Goal: Task Accomplishment & Management: Manage account settings

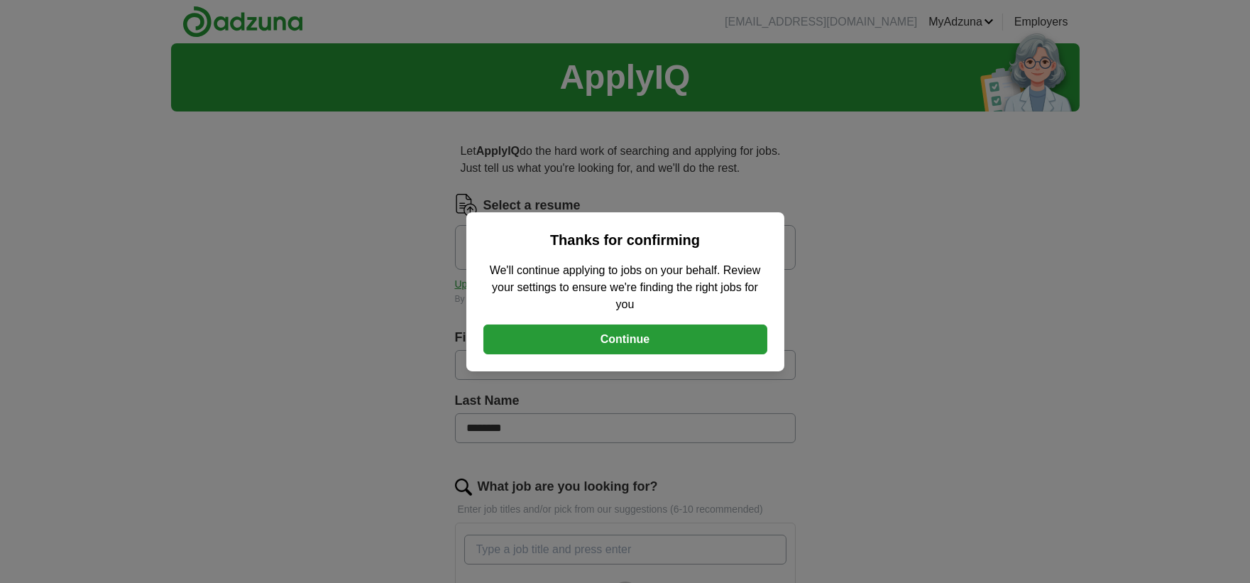
click at [589, 337] on button "Continue" at bounding box center [625, 339] width 284 height 30
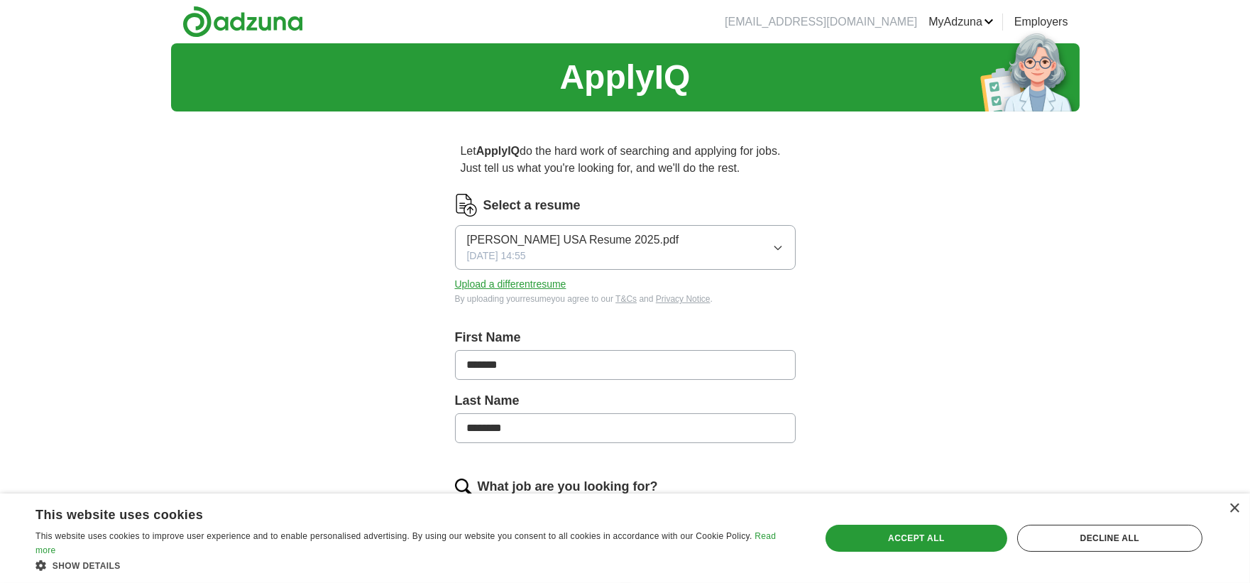
click at [772, 242] on icon "button" at bounding box center [777, 247] width 11 height 11
click at [771, 242] on button "[PERSON_NAME] [GEOGRAPHIC_DATA] Resume 2025.pdf [DATE] 14:55" at bounding box center [625, 247] width 341 height 45
click at [480, 278] on button "Upload a different resume" at bounding box center [510, 284] width 111 height 15
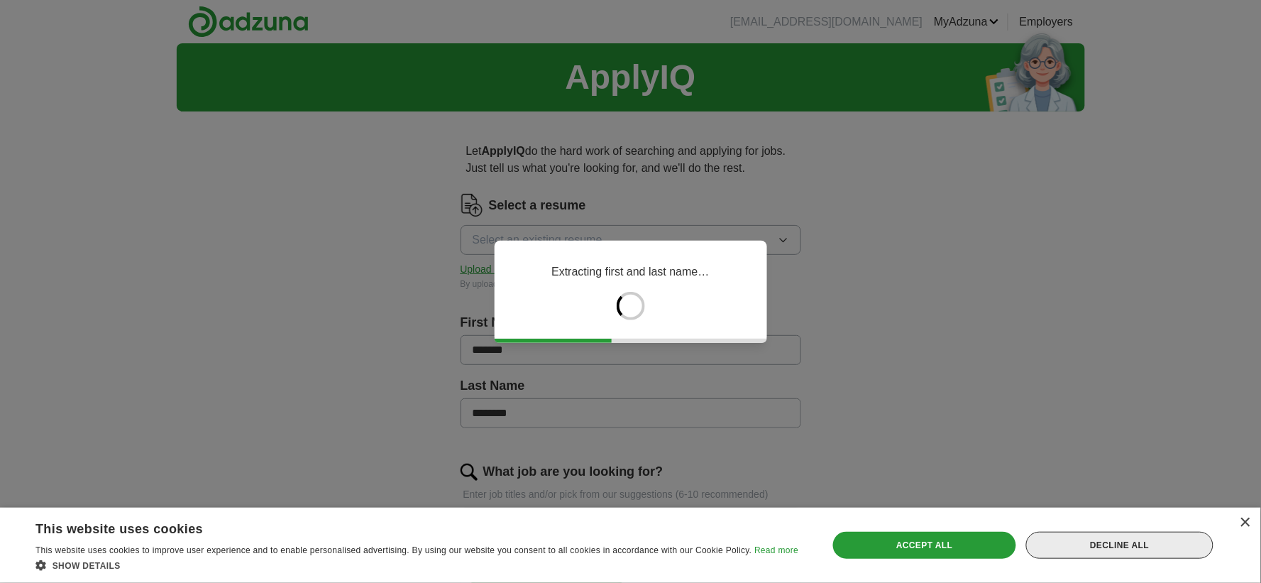
click at [1105, 547] on div "Decline all" at bounding box center [1119, 545] width 187 height 27
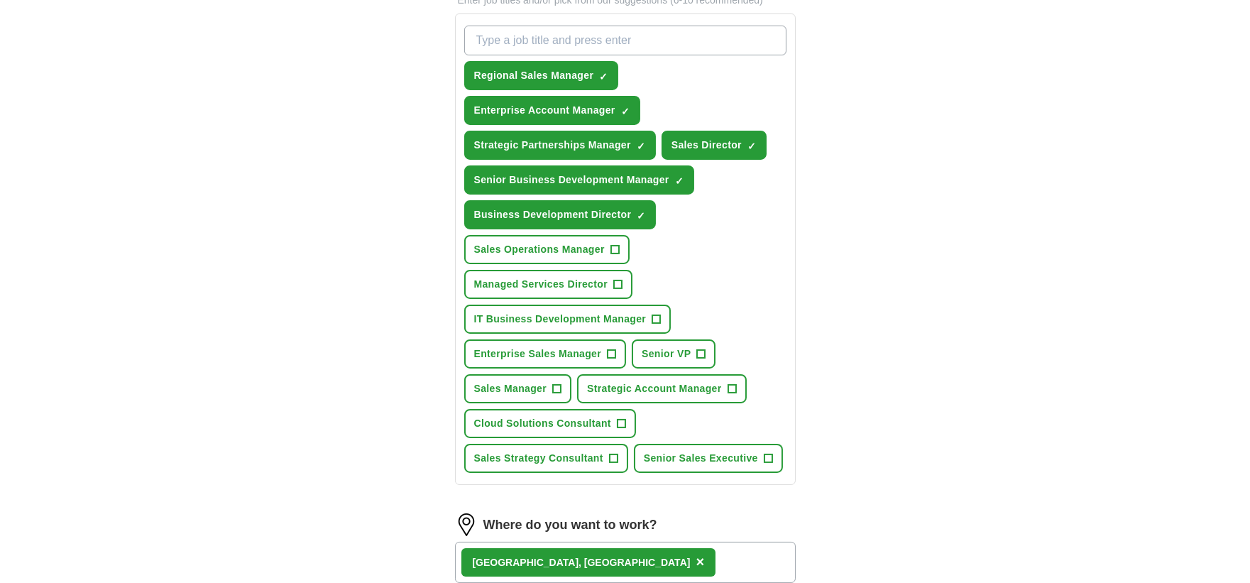
scroll to position [860, 0]
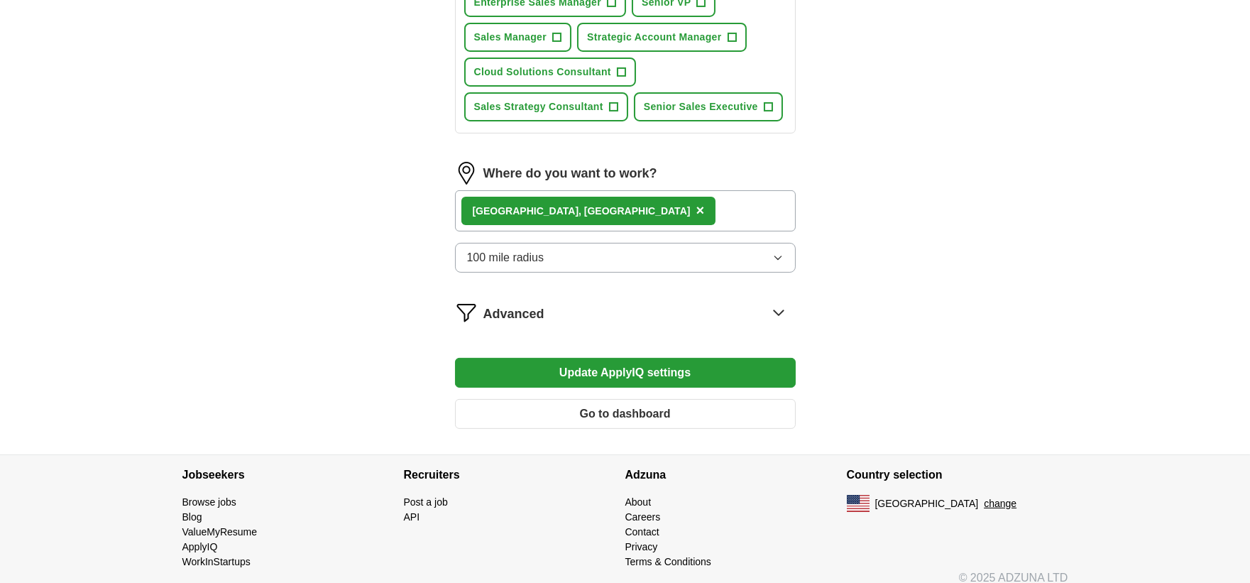
click at [751, 358] on button "Update ApplyIQ settings" at bounding box center [625, 373] width 341 height 30
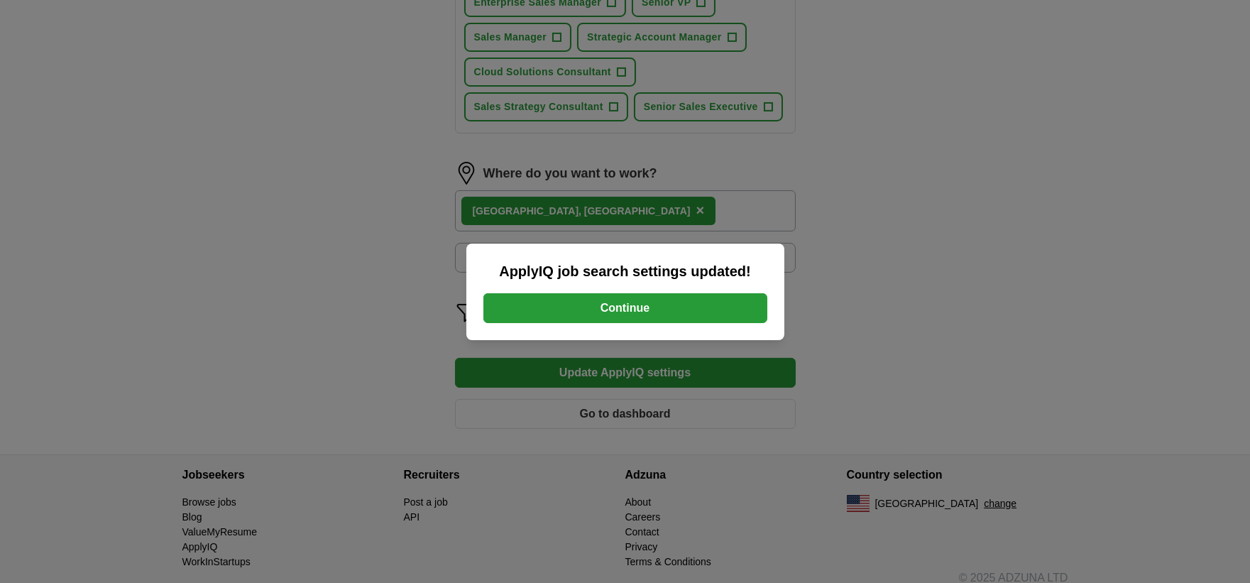
click at [677, 310] on button "Continue" at bounding box center [625, 308] width 284 height 30
